Goal: Navigation & Orientation: Find specific page/section

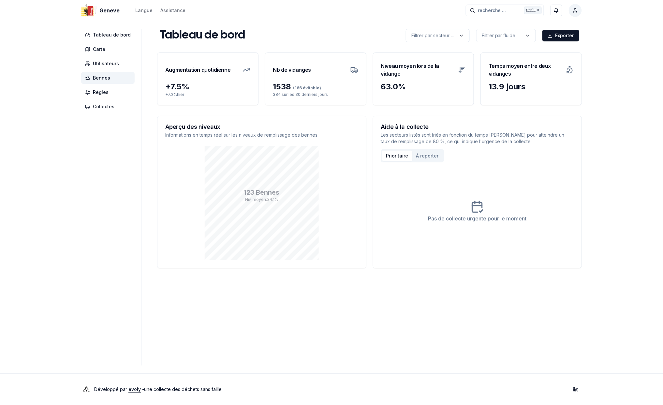
click at [105, 79] on span "Bennes" at bounding box center [101, 78] width 17 height 7
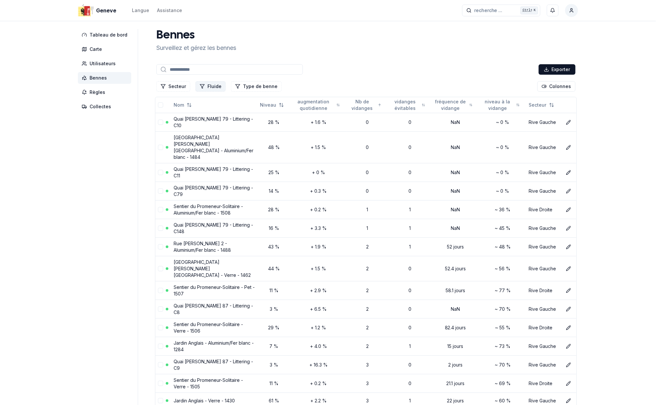
click at [212, 85] on button "Fluide" at bounding box center [210, 86] width 30 height 10
click at [201, 136] on div "Suggestions" at bounding box center [199, 135] width 5 height 5
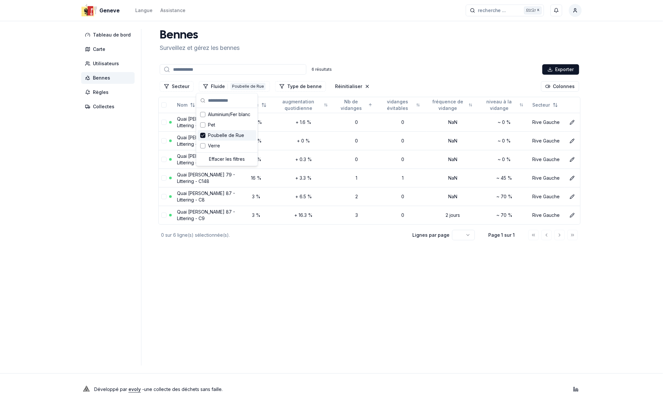
click at [392, 50] on div "[PERSON_NAME] et gérez les bennes" at bounding box center [369, 40] width 425 height 23
click at [197, 193] on link "Quai [PERSON_NAME] 87 - Littering - C8" at bounding box center [206, 196] width 58 height 12
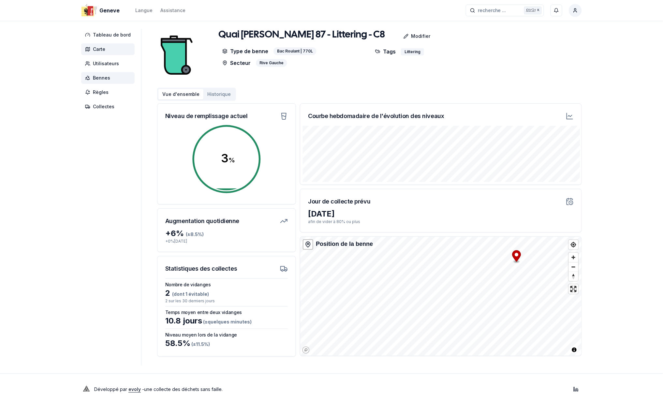
click at [102, 51] on span "Carte" at bounding box center [99, 49] width 12 height 7
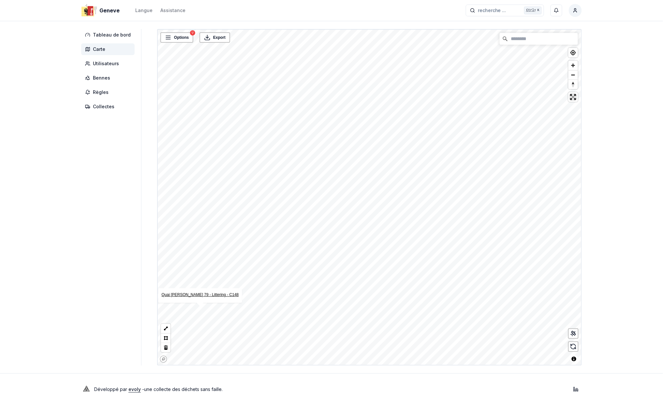
click at [204, 295] on link "Quai [PERSON_NAME] 79 - Littering - C148" at bounding box center [200, 294] width 77 height 5
click at [248, 278] on link "Quai [PERSON_NAME] 79 - Littering - C11" at bounding box center [227, 278] width 75 height 5
click at [327, 223] on link "Quai [PERSON_NAME] 79 - Littering - C79" at bounding box center [312, 222] width 75 height 5
click at [537, 79] on link "Quai [PERSON_NAME] 87 - Littering - C8" at bounding box center [508, 79] width 73 height 5
click at [543, 79] on link "Quai [PERSON_NAME] 87 - Littering - C9" at bounding box center [513, 81] width 73 height 5
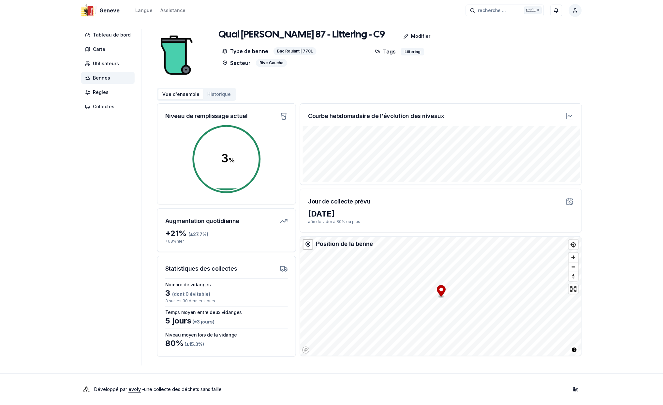
click at [100, 76] on span "Bennes" at bounding box center [101, 78] width 17 height 7
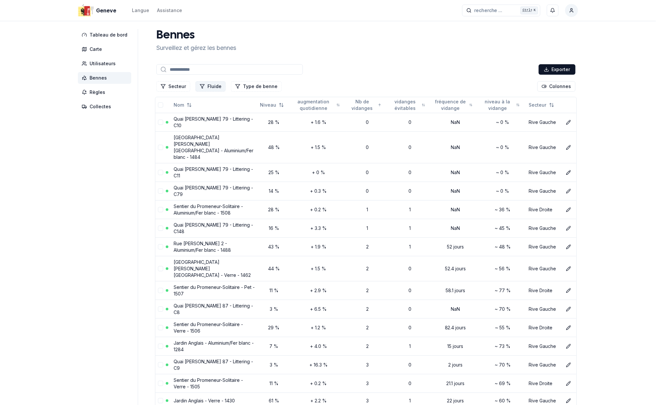
click at [204, 85] on button "Fluide" at bounding box center [210, 86] width 30 height 10
click at [195, 135] on div "Poubelle de Rue" at bounding box center [224, 135] width 59 height 10
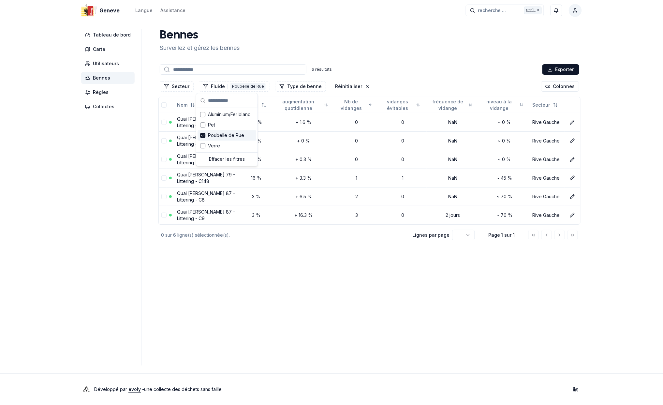
click at [497, 45] on div "Bennes Surveillez et gérez les bennes" at bounding box center [369, 40] width 425 height 23
click at [98, 49] on span "Carte" at bounding box center [99, 49] width 12 height 7
